Goal: Transaction & Acquisition: Purchase product/service

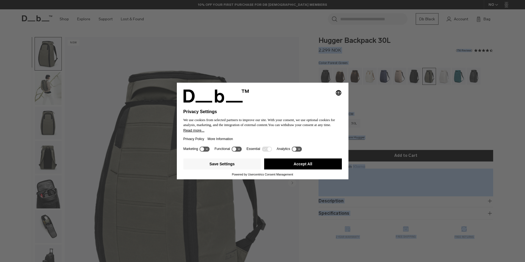
click at [317, 39] on body "Skip to content BUY NOW, PAY LATER WITH [PERSON_NAME] 10% OFF YOUR FIRST PURCHA…" at bounding box center [262, 131] width 525 height 262
drag, startPoint x: 317, startPoint y: 39, endPoint x: 392, endPoint y: 41, distance: 75.0
click at [384, 43] on div "Selecting an option will immediately change the language Privacy Settings We us…" at bounding box center [262, 131] width 525 height 262
click at [398, 39] on div "Selecting an option will immediately change the language Privacy Settings We us…" at bounding box center [262, 131] width 525 height 262
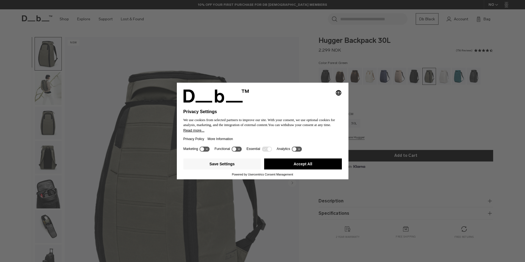
click at [295, 164] on button "Accept All" at bounding box center [303, 163] width 78 height 11
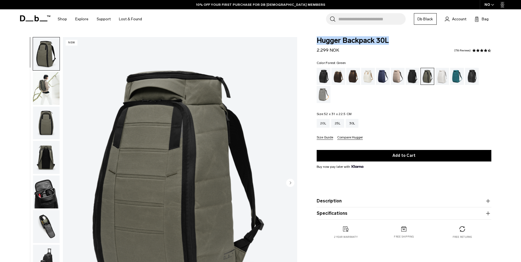
drag, startPoint x: 388, startPoint y: 39, endPoint x: 315, endPoint y: 33, distance: 73.3
click at [315, 33] on body "Skip to content BUY NOW, PAY LATER WITH [PERSON_NAME] 10% OFF YOUR FIRST PURCHA…" at bounding box center [260, 131] width 521 height 262
copy span "Hugger Backpack 30L"
